Goal: Task Accomplishment & Management: Use online tool/utility

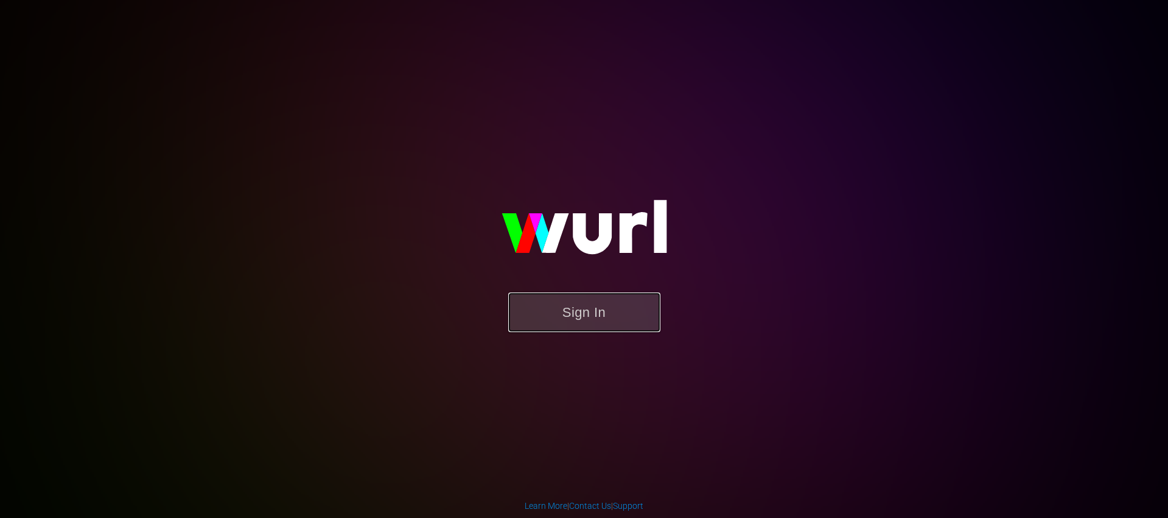
click at [599, 311] on button "Sign In" at bounding box center [584, 312] width 152 height 40
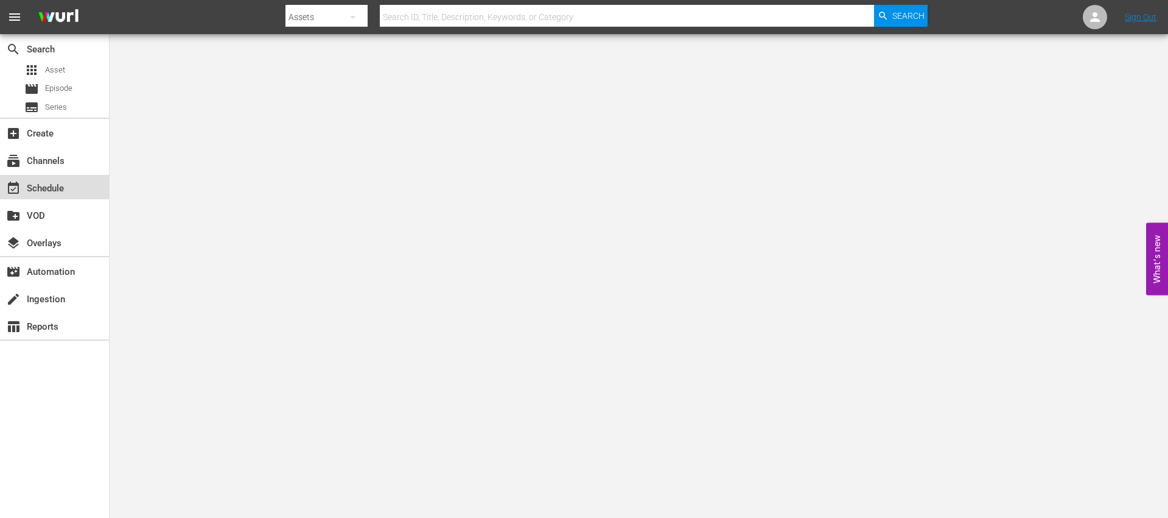
click at [57, 189] on div "event_available Schedule" at bounding box center [34, 186] width 68 height 11
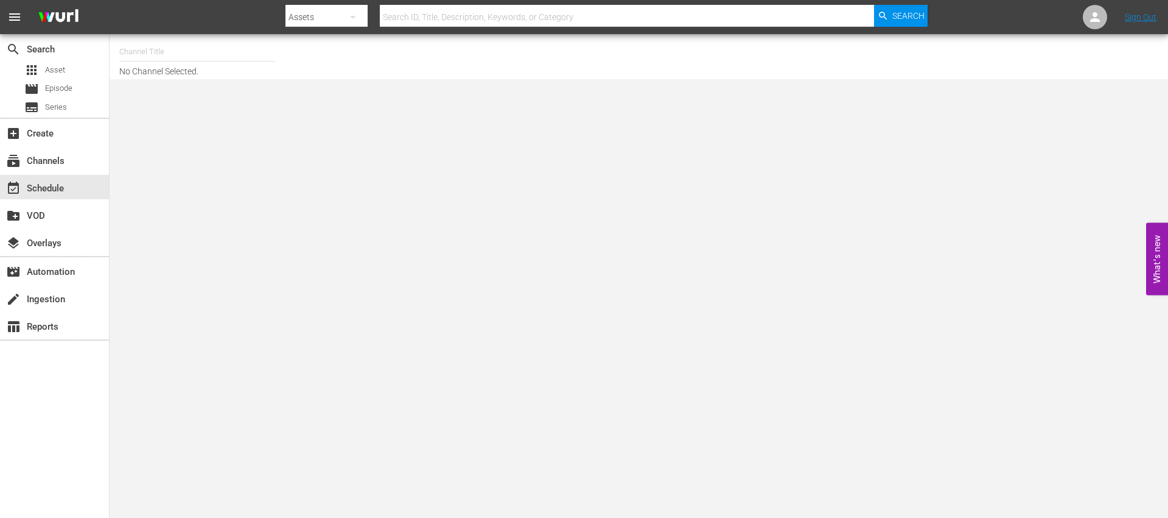
click at [166, 44] on input "text" at bounding box center [197, 51] width 156 height 29
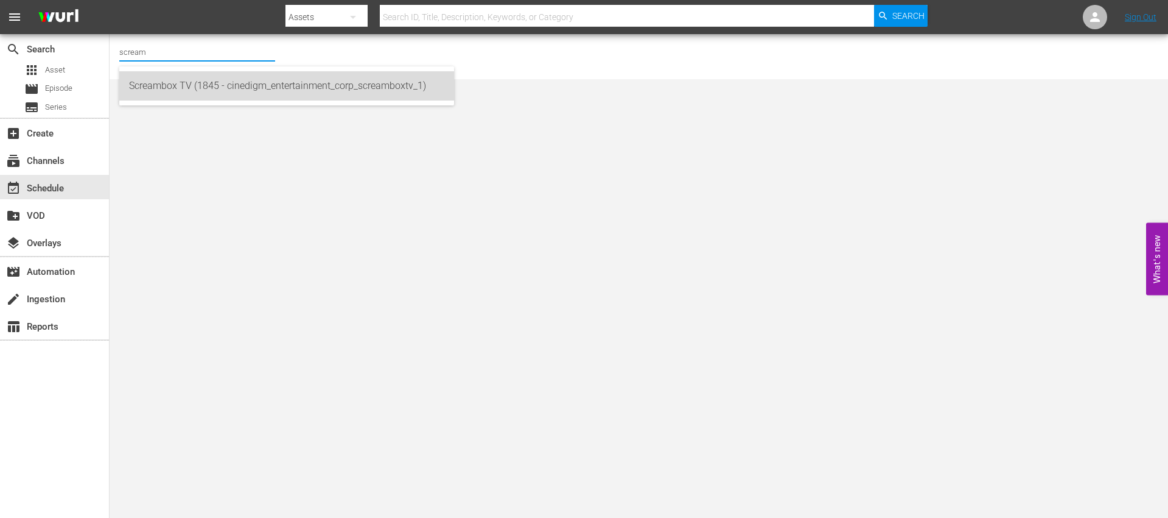
click at [192, 82] on div "Screambox TV (1845 - cinedigm_entertainment_corp_screamboxtv_1)" at bounding box center [286, 85] width 315 height 29
type input "Screambox TV (1845 - cinedigm_entertainment_corp_screamboxtv_1)"
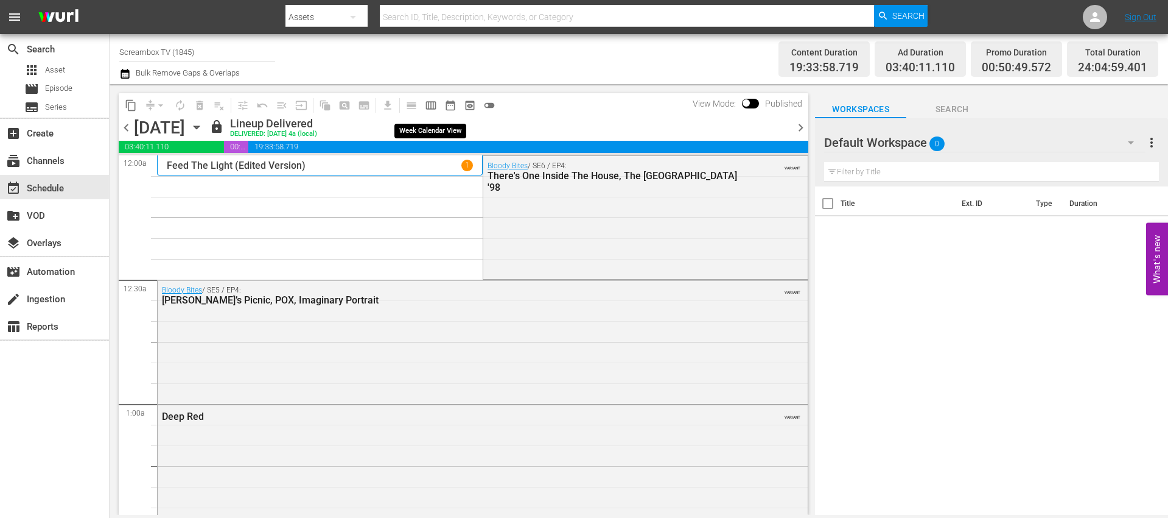
click at [430, 108] on span "calendar_view_week_outlined" at bounding box center [431, 105] width 12 height 12
